Goal: Information Seeking & Learning: Learn about a topic

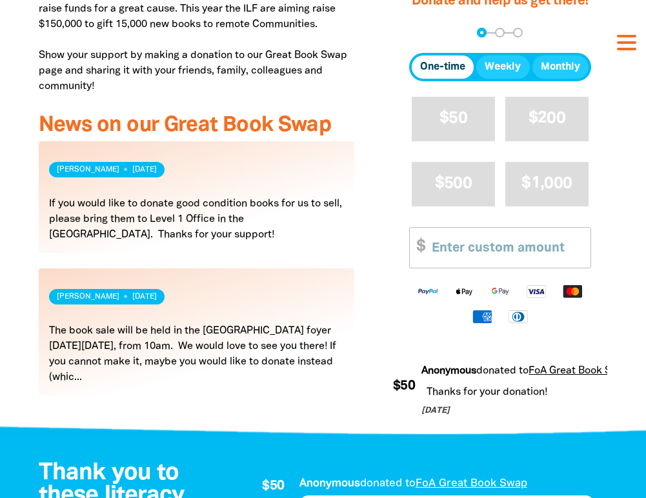
scroll to position [576, 0]
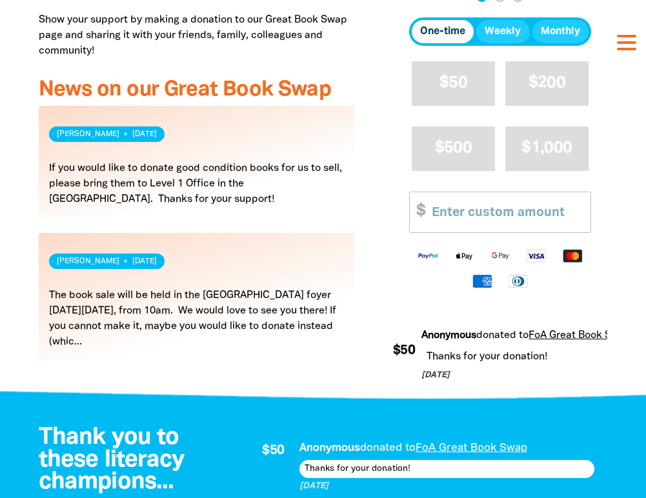
click at [148, 290] on link "Read more" at bounding box center [197, 296] width 316 height 127
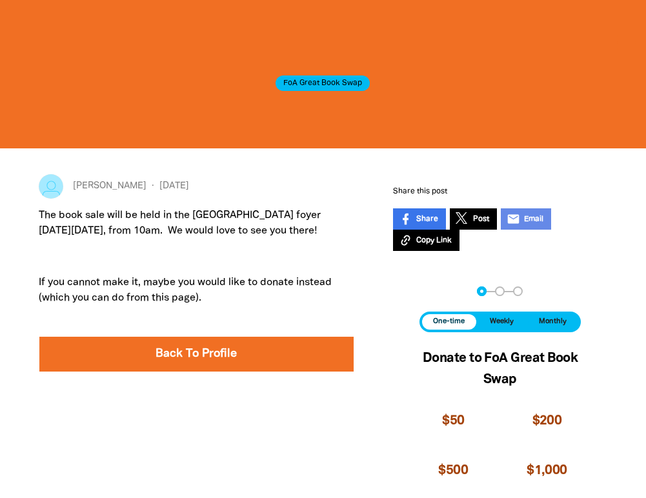
scroll to position [125, 0]
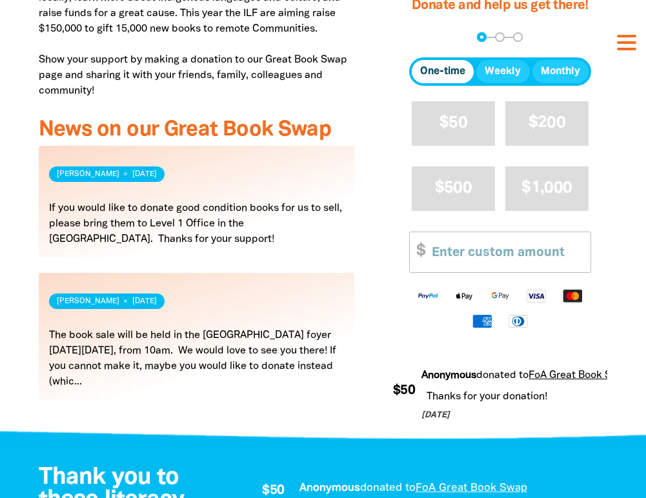
scroll to position [536, 0]
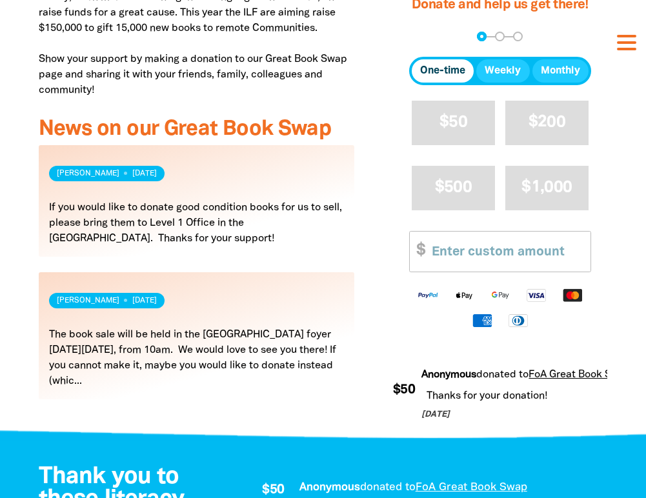
click at [196, 341] on link "Read more" at bounding box center [197, 335] width 316 height 127
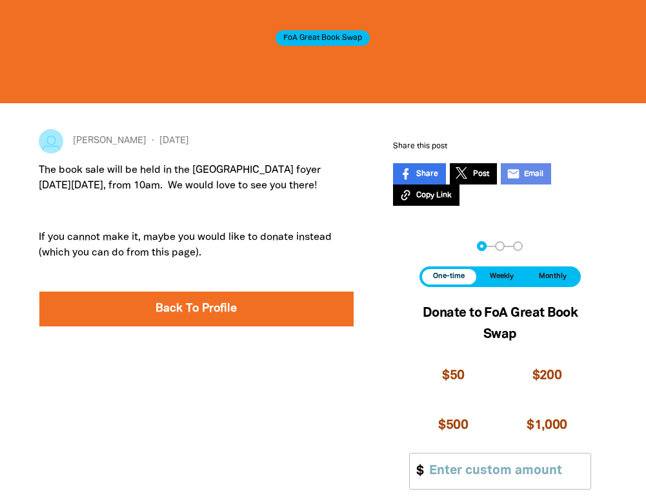
scroll to position [177, 0]
